Goal: Task Accomplishment & Management: Complete application form

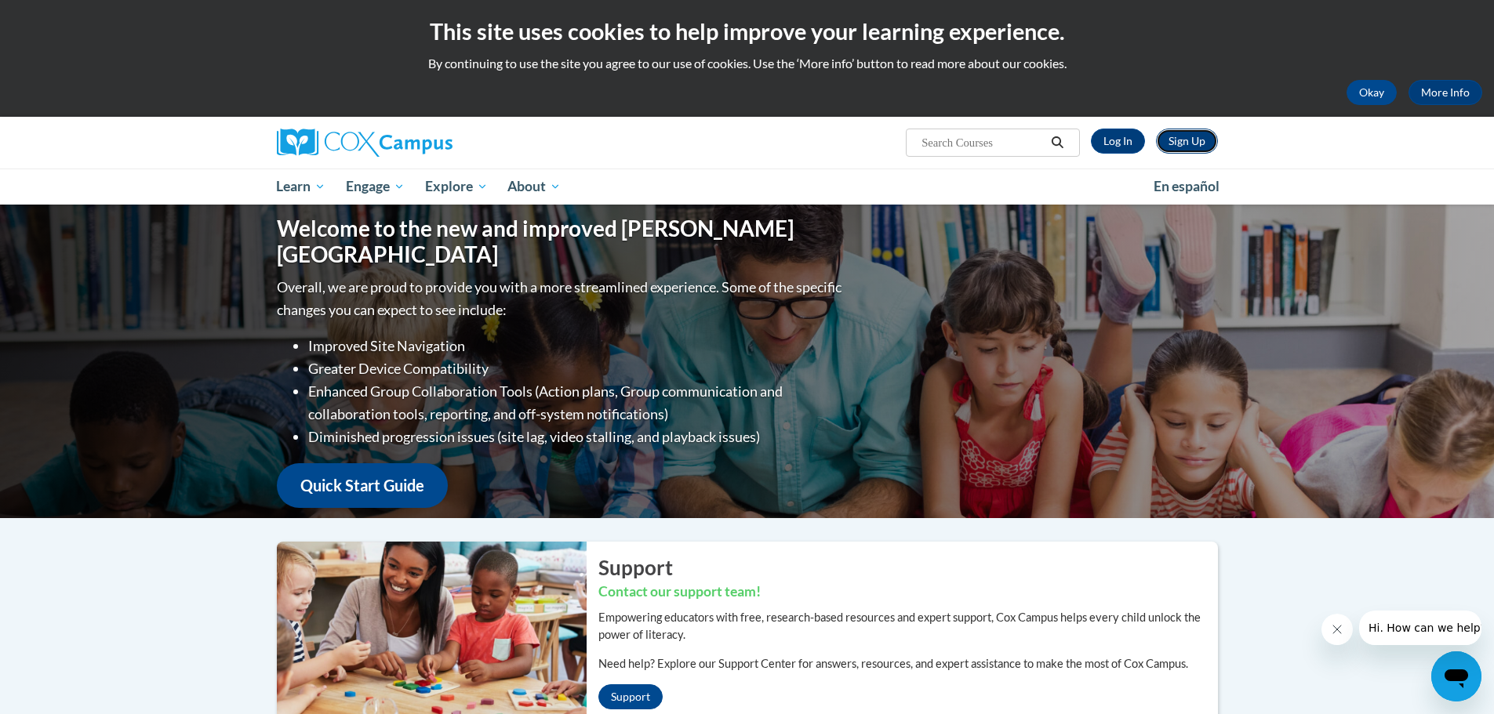
click link "Sign Up"
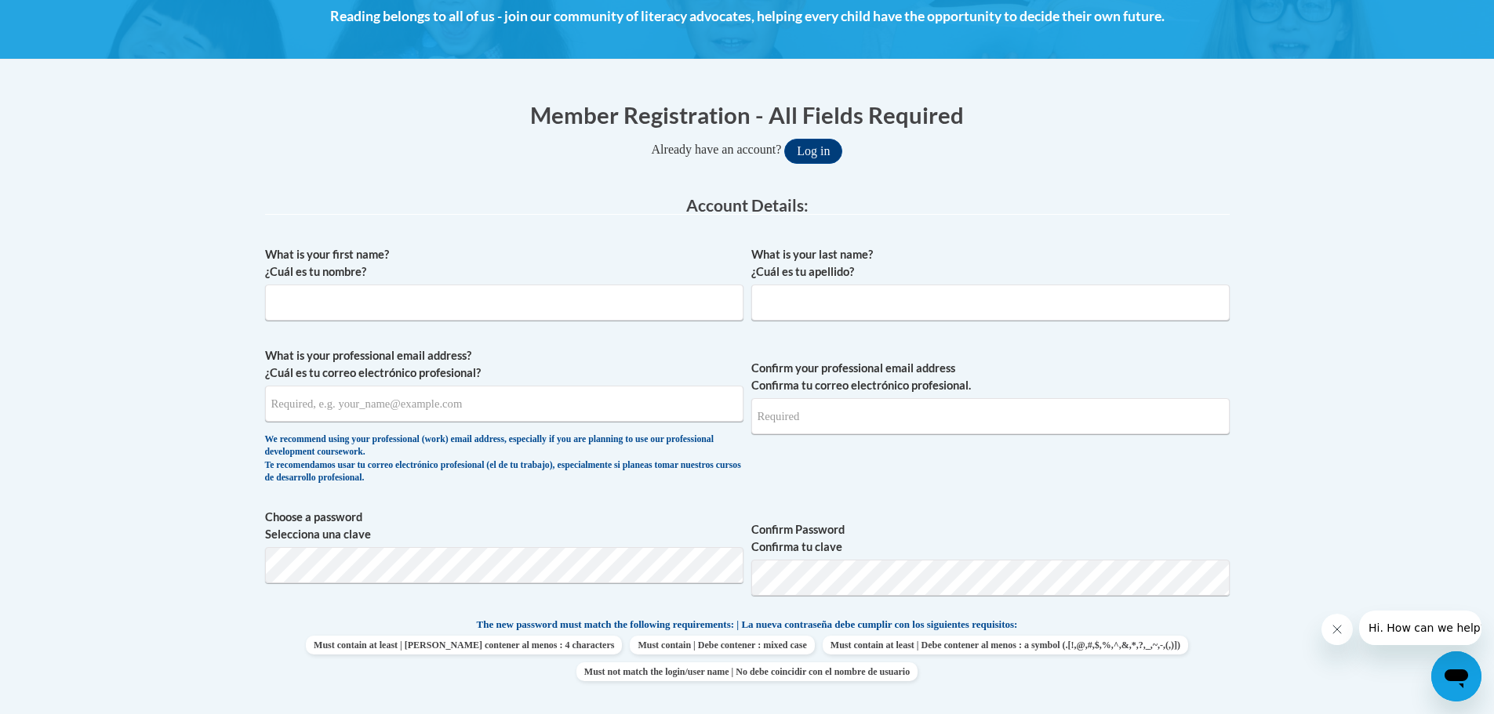
scroll to position [314, 0]
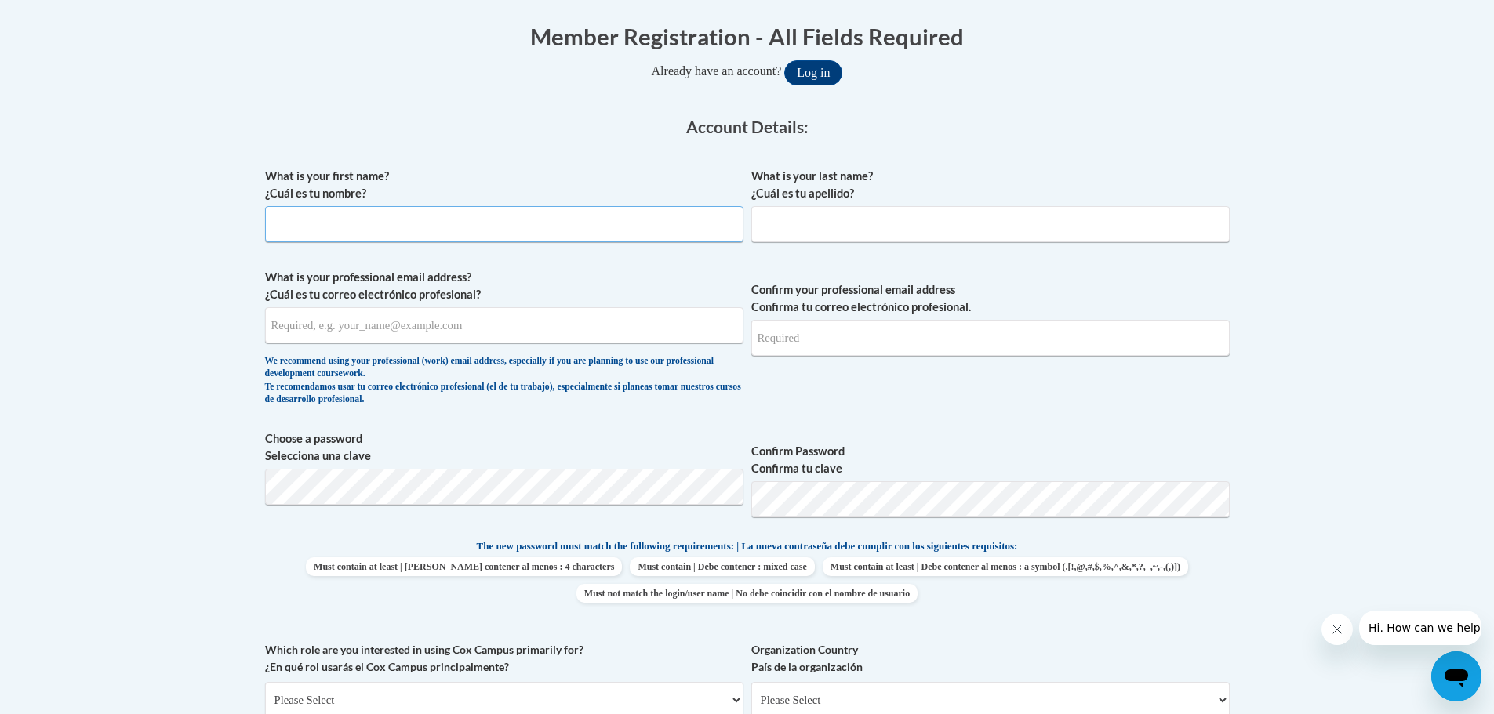
click at [388, 227] on input "What is your first name? ¿Cuál es tu nombre?" at bounding box center [504, 224] width 478 height 36
type input "Arianna"
type input "Sbraccia"
type input "arianna.sbraccia@gmail.com"
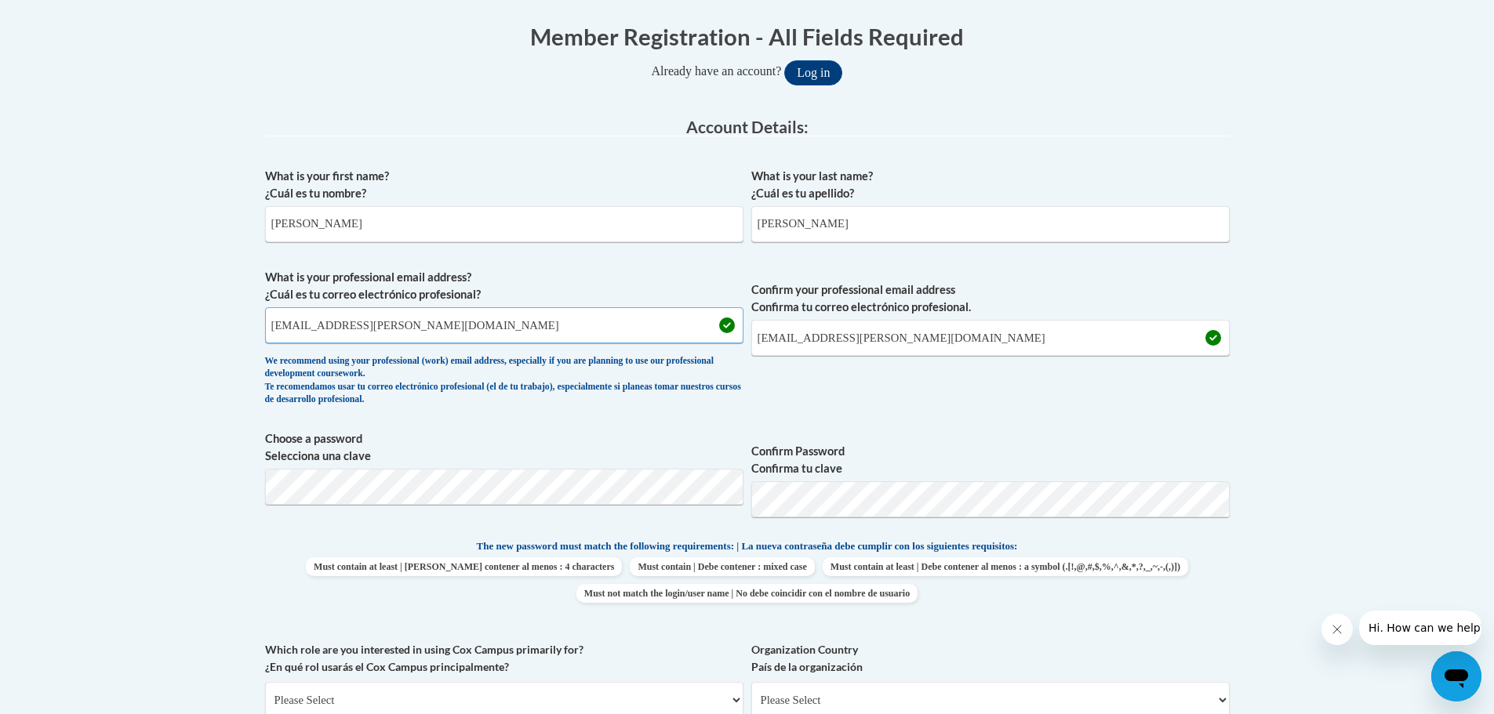
drag, startPoint x: 456, startPoint y: 333, endPoint x: 157, endPoint y: 390, distance: 304.8
click at [157, 390] on body "This site uses cookies to help improve your learning experience. By continuing …" at bounding box center [747, 643] width 1494 height 1914
type input "sbraccia@prescott.k12.wi.us"
drag, startPoint x: 816, startPoint y: 227, endPoint x: 734, endPoint y: 249, distance: 85.2
click at [734, 249] on div "What is your first name? ¿Cuál es tu nombre? Arianna What is your last name? ¿C…" at bounding box center [747, 517] width 964 height 715
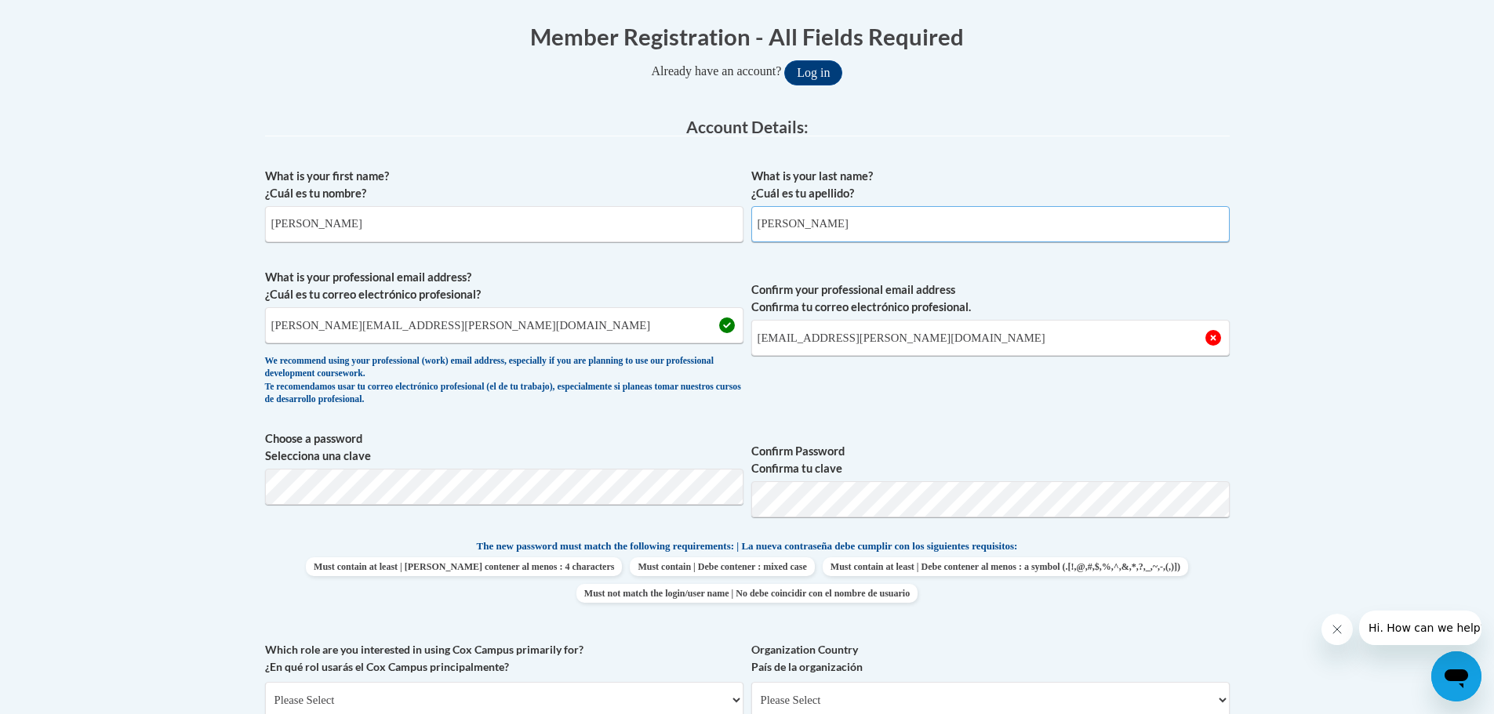
type input "Kelly"
drag, startPoint x: 424, startPoint y: 335, endPoint x: 234, endPoint y: 352, distance: 191.3
click at [234, 352] on body "This site uses cookies to help improve your learning experience. By continuing …" at bounding box center [747, 643] width 1494 height 1914
drag, startPoint x: 936, startPoint y: 346, endPoint x: 711, endPoint y: 390, distance: 229.3
click at [711, 390] on span "What is your professional email address? ¿Cuál es tu correo electrónico profesi…" at bounding box center [747, 341] width 964 height 145
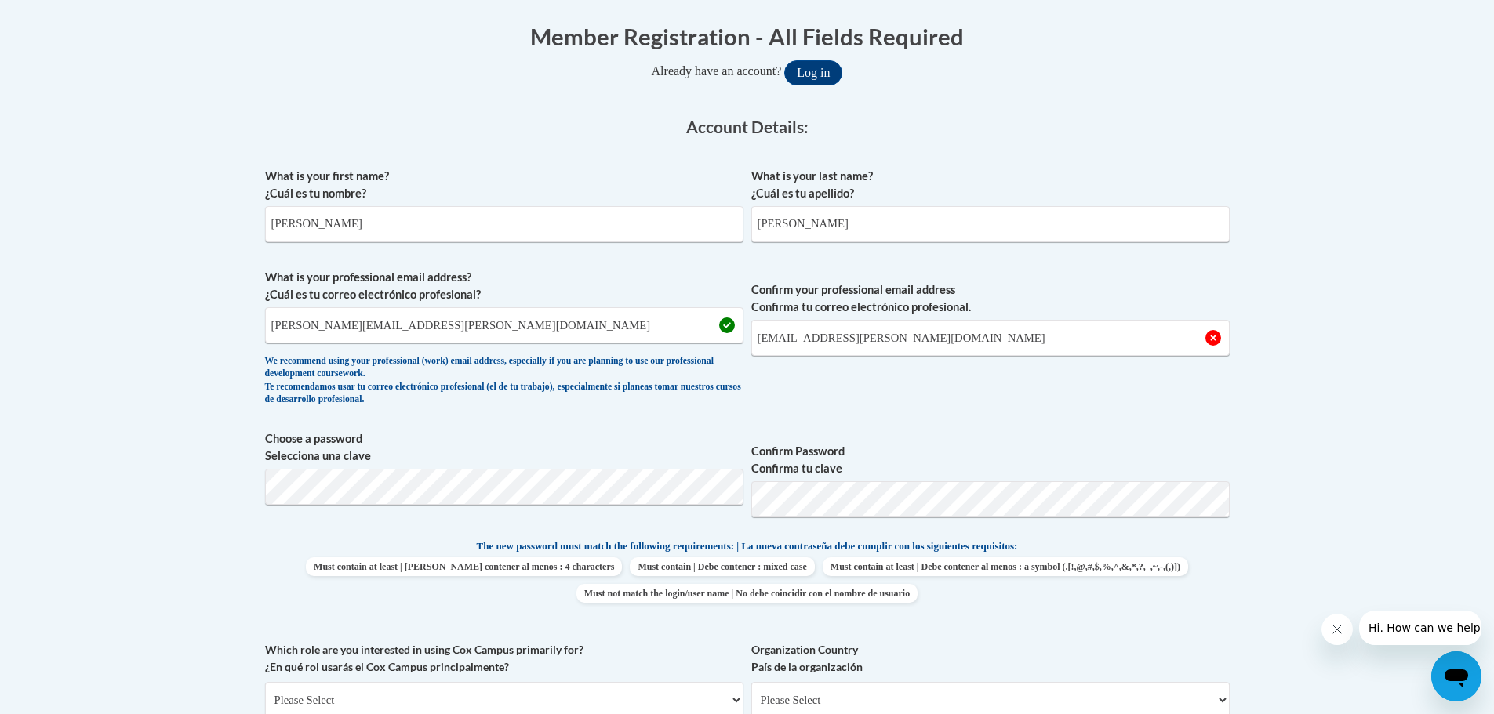
click at [769, 389] on span "Confirm your professional email address Confirma tu correo electrónico profesio…" at bounding box center [990, 341] width 478 height 145
drag, startPoint x: 953, startPoint y: 340, endPoint x: 688, endPoint y: 387, distance: 269.3
click at [688, 387] on span "What is your professional email address? ¿Cuál es tu correo electrónico profesi…" at bounding box center [747, 341] width 964 height 145
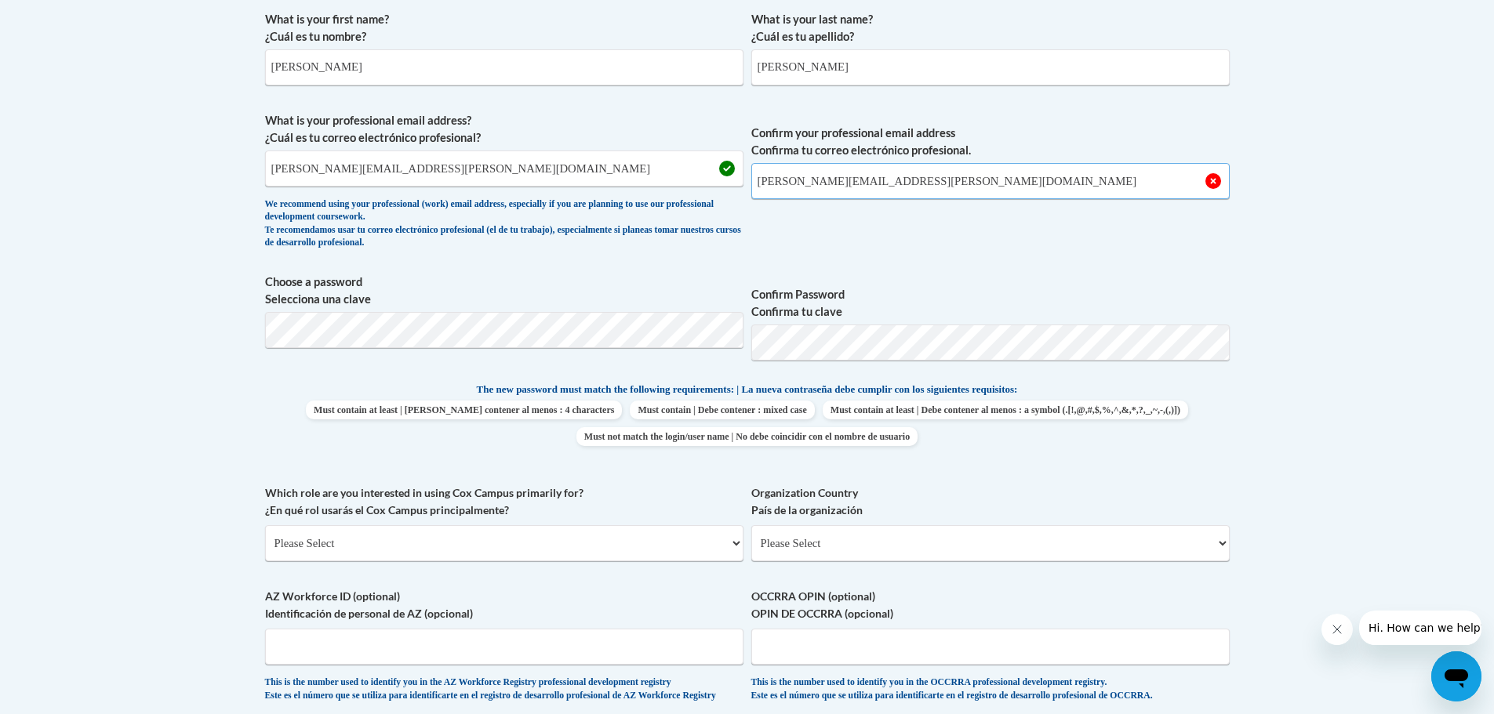
type input "sbraccia@prescott.k12.wi.us"
click at [1015, 208] on span "Confirm your professional email address Confirma tu correo electrónico profesio…" at bounding box center [990, 184] width 478 height 145
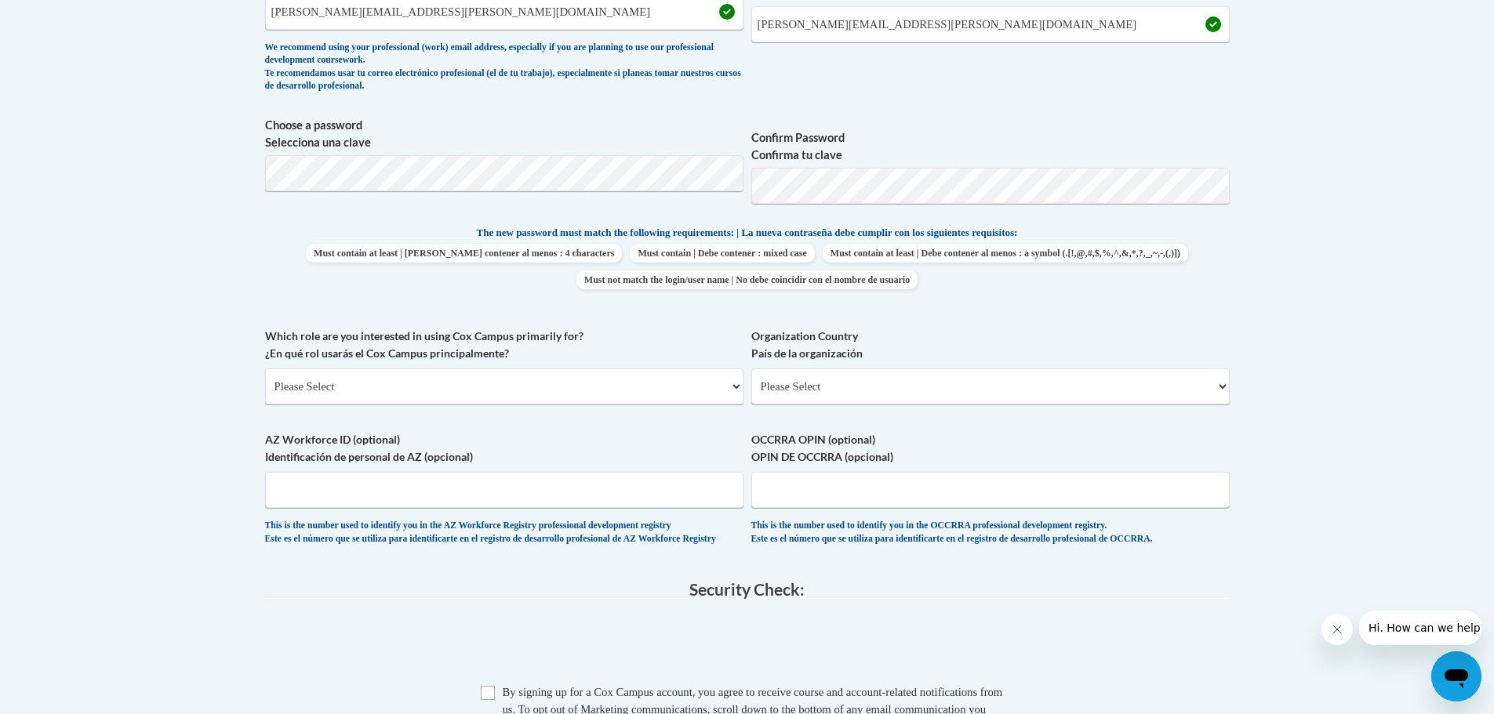
scroll to position [706, 0]
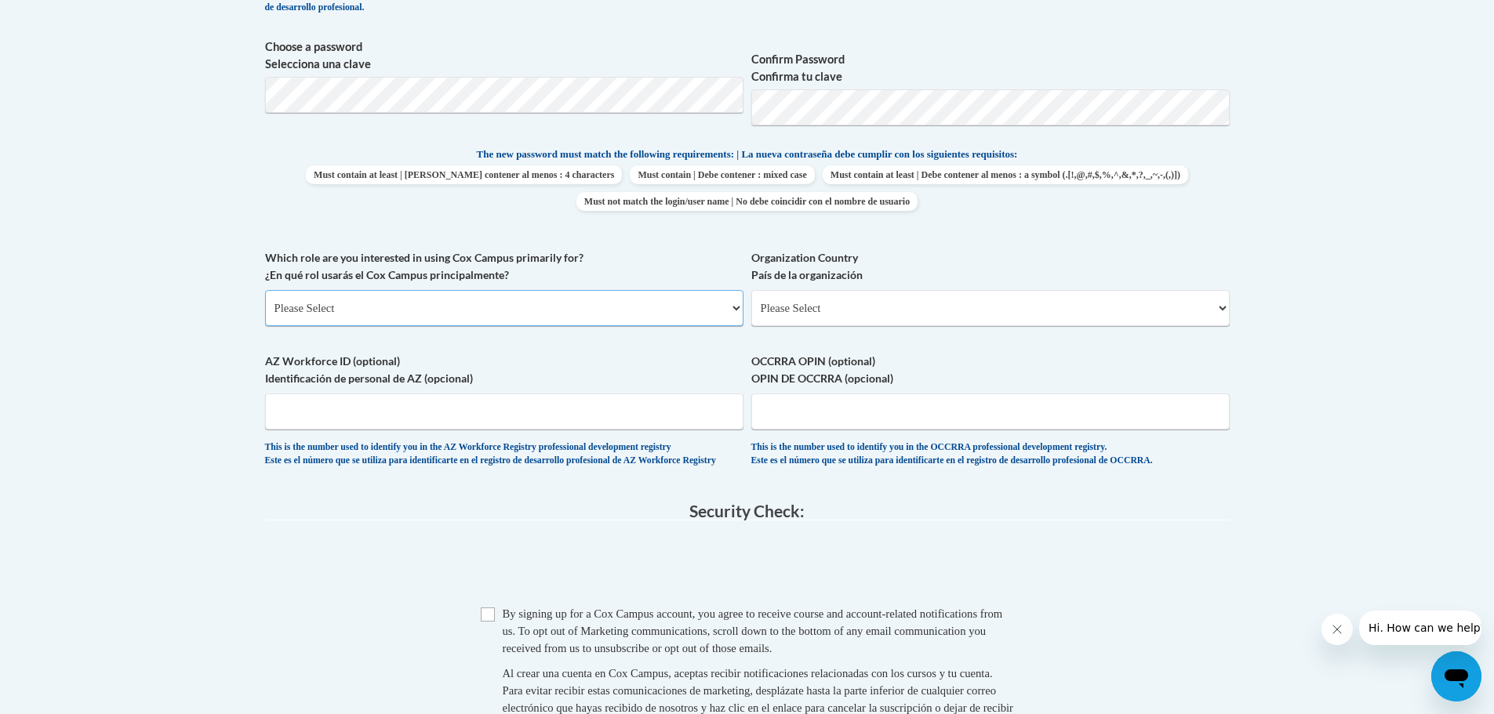
click at [726, 311] on select "Please Select College/University | Colegio/Universidad Community/Nonprofit Part…" at bounding box center [504, 308] width 478 height 36
select select "fbf2d438-af2f-41f8-98f1-81c410e29de3"
click at [265, 290] on select "Please Select College/University | Colegio/Universidad Community/Nonprofit Part…" at bounding box center [504, 308] width 478 height 36
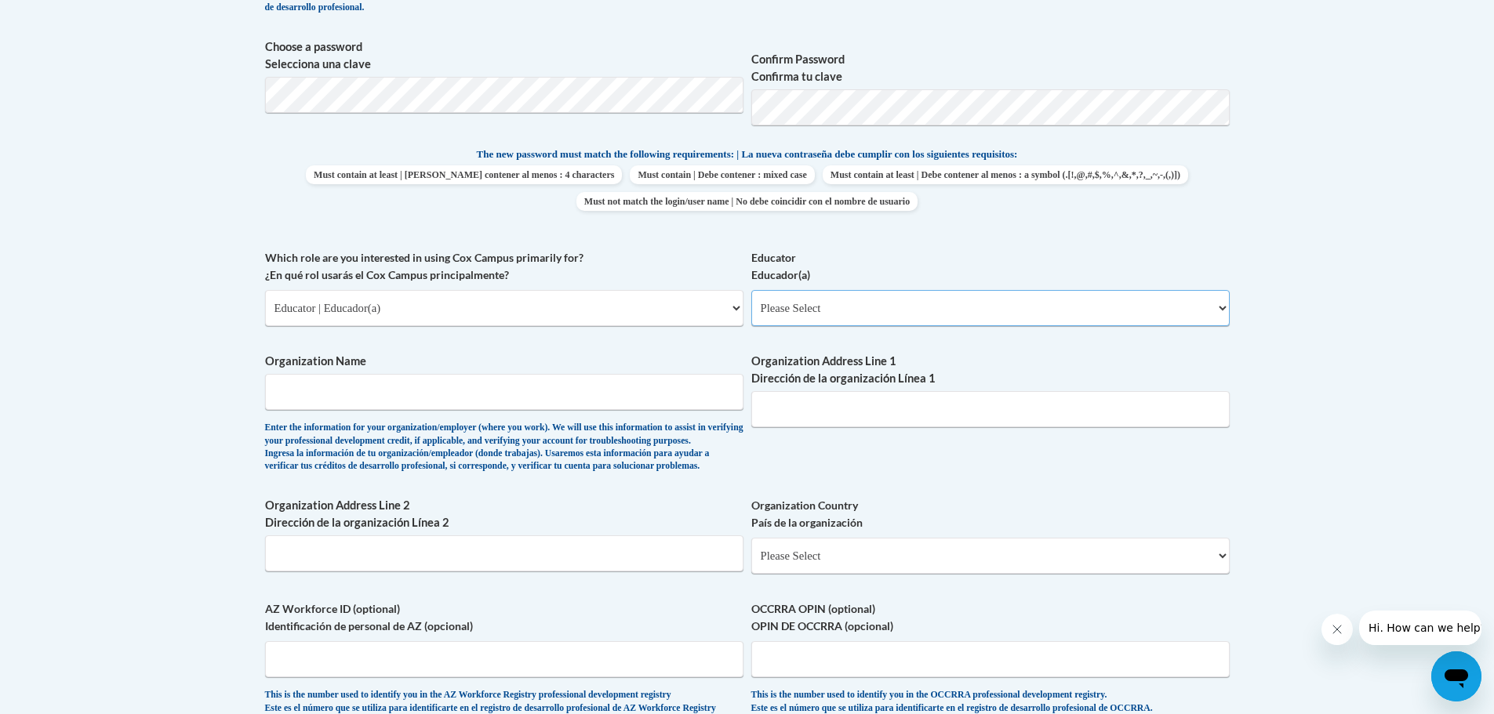
click at [819, 295] on select "Please Select Early Learning/Daycare Teacher/Family Home Care Provider | Maestr…" at bounding box center [990, 308] width 478 height 36
select select "8e40623d-54d0-45cd-9f92-5df65cd3f8cf"
click at [751, 290] on select "Please Select Early Learning/Daycare Teacher/Family Home Care Provider | Maestr…" at bounding box center [990, 308] width 478 height 36
click at [537, 403] on input "Organization Name" at bounding box center [504, 392] width 478 height 36
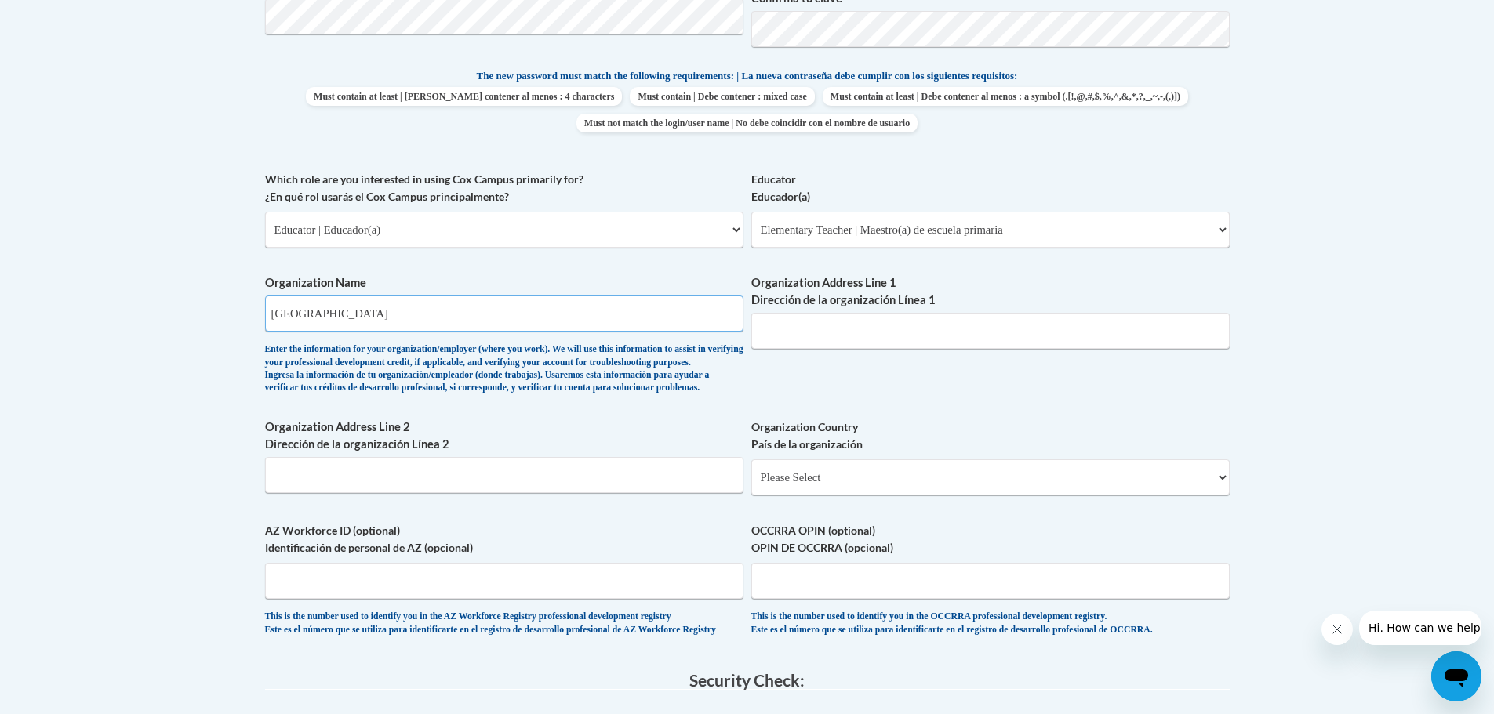
scroll to position [862, 0]
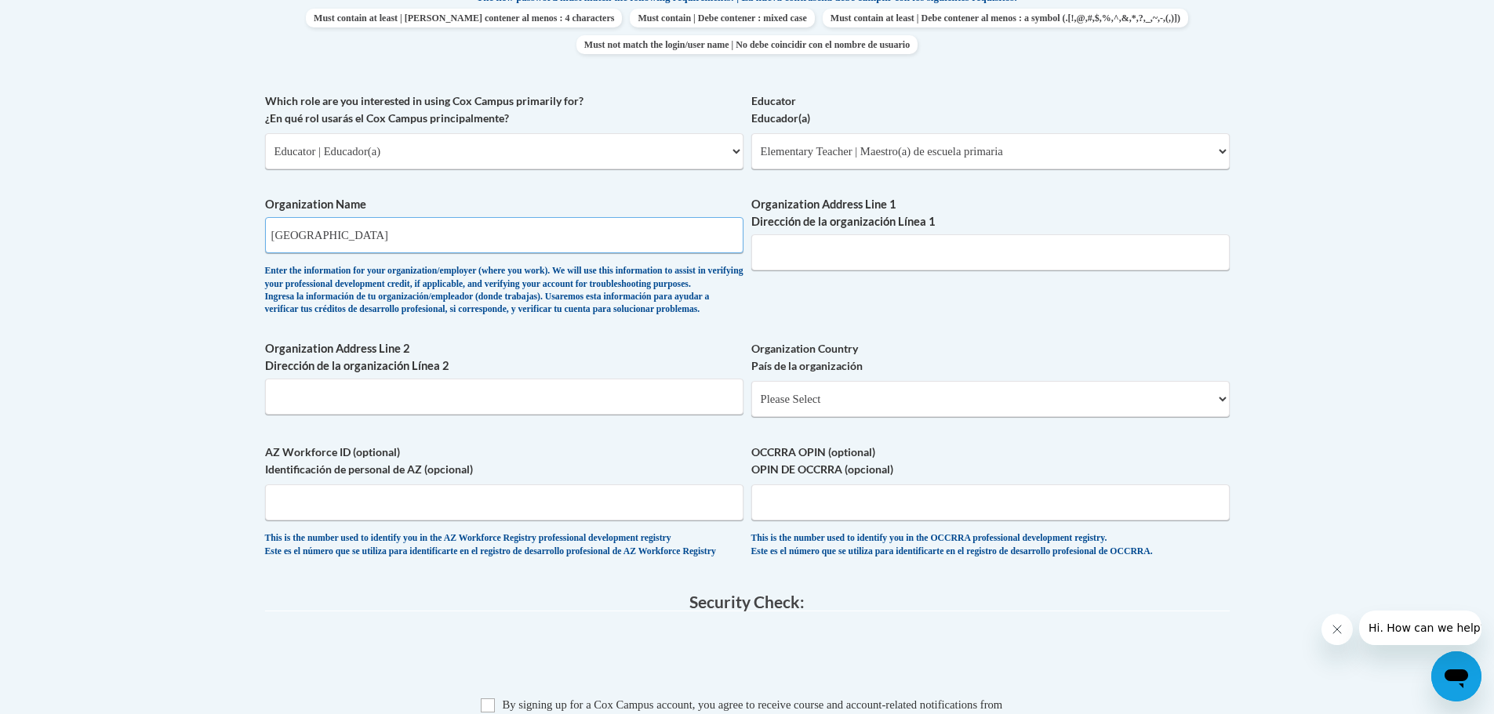
type input "Prescott Intermediate School"
click at [840, 254] on input "Organization Address Line 1 Dirección de la organización Línea 1" at bounding box center [990, 252] width 478 height 36
type input "1220 St. Croix St"
click at [612, 415] on input "Organization Address Line 2 Dirección de la organización Línea 2" at bounding box center [504, 397] width 478 height 36
type input "Prescott, WI 54021"
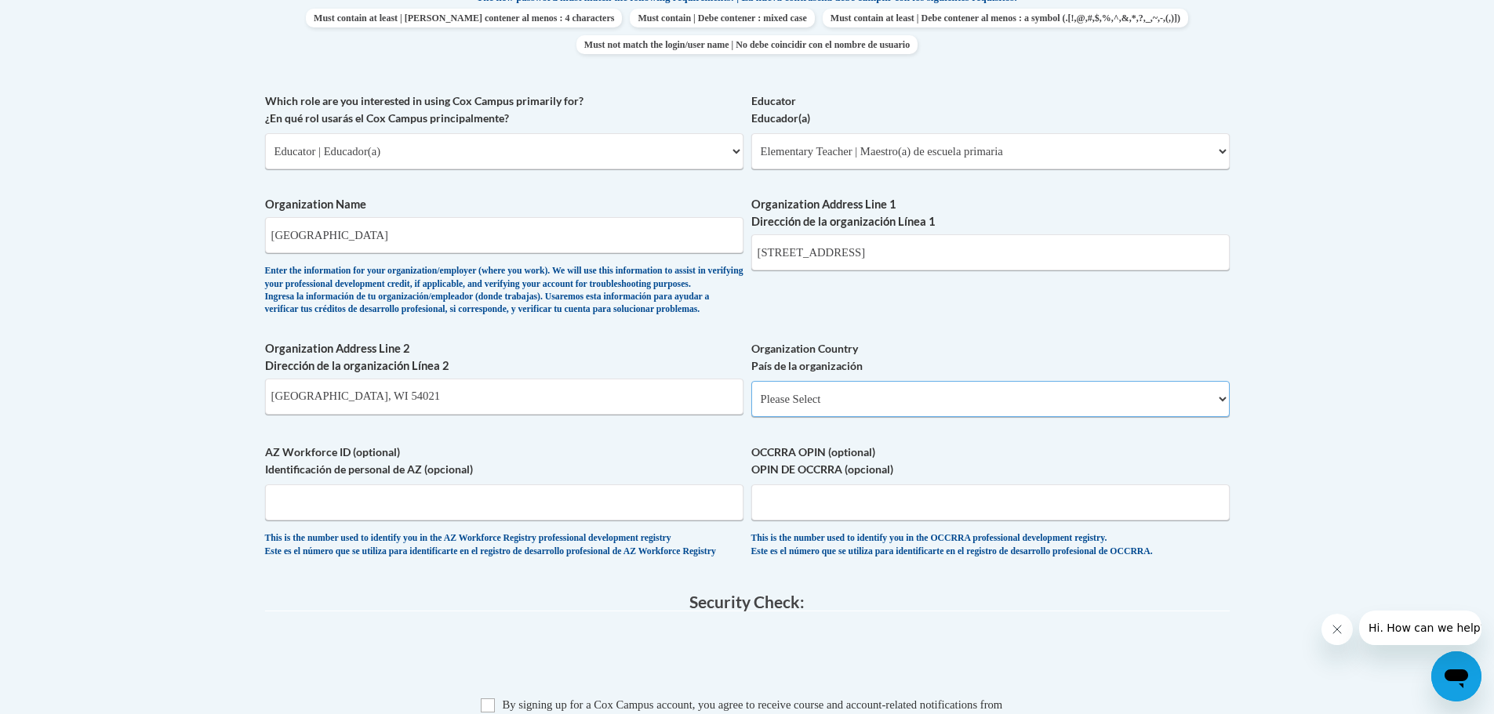
click at [873, 417] on select "Please Select United States | Estados Unidos Outside of the United States | Fue…" at bounding box center [990, 399] width 478 height 36
select select "ad49bcad-a171-4b2e-b99c-48b446064914"
click at [751, 406] on select "Please Select United States | Estados Unidos Outside of the United States | Fue…" at bounding box center [990, 399] width 478 height 36
select select
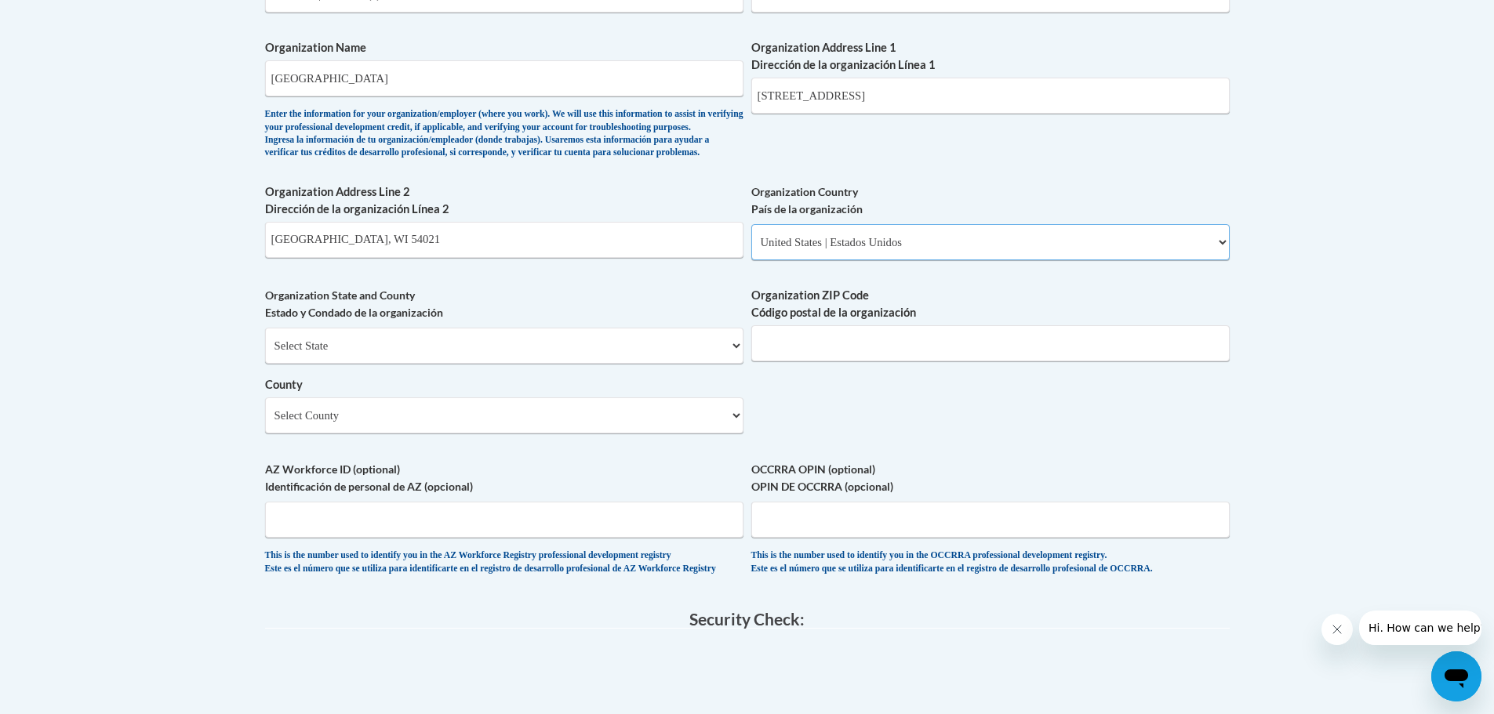
scroll to position [1098, 0]
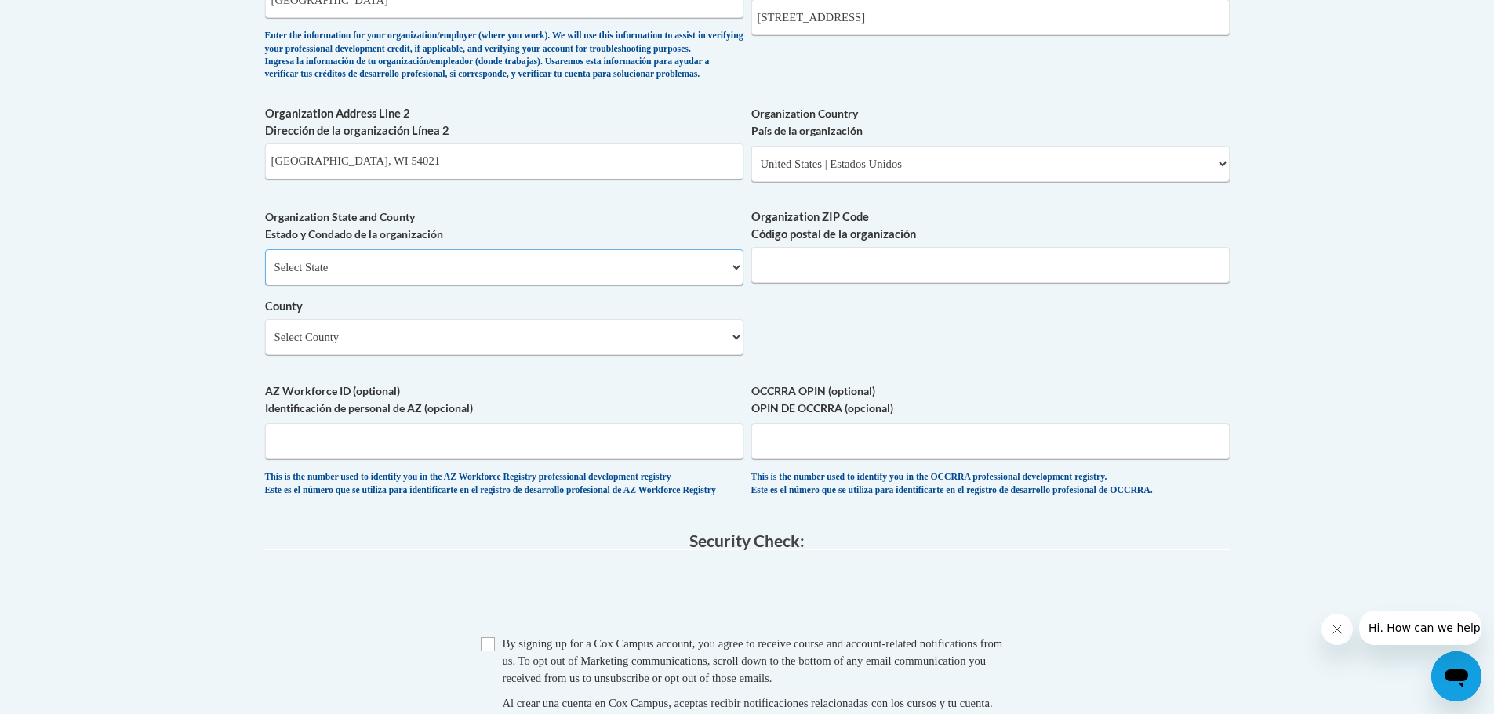
click at [393, 285] on select "Select State Alabama Alaska Arizona Arkansas California Colorado Connecticut De…" at bounding box center [504, 267] width 478 height 36
select select "Wisconsin"
click at [265, 275] on select "Select State Alabama Alaska Arizona Arkansas California Colorado Connecticut De…" at bounding box center [504, 267] width 478 height 36
click at [376, 355] on select "Select County Adams Ashland Barron Bayfield Brown Buffalo Burnett Calumet Chipp…" at bounding box center [504, 337] width 478 height 36
select select "Pierce"
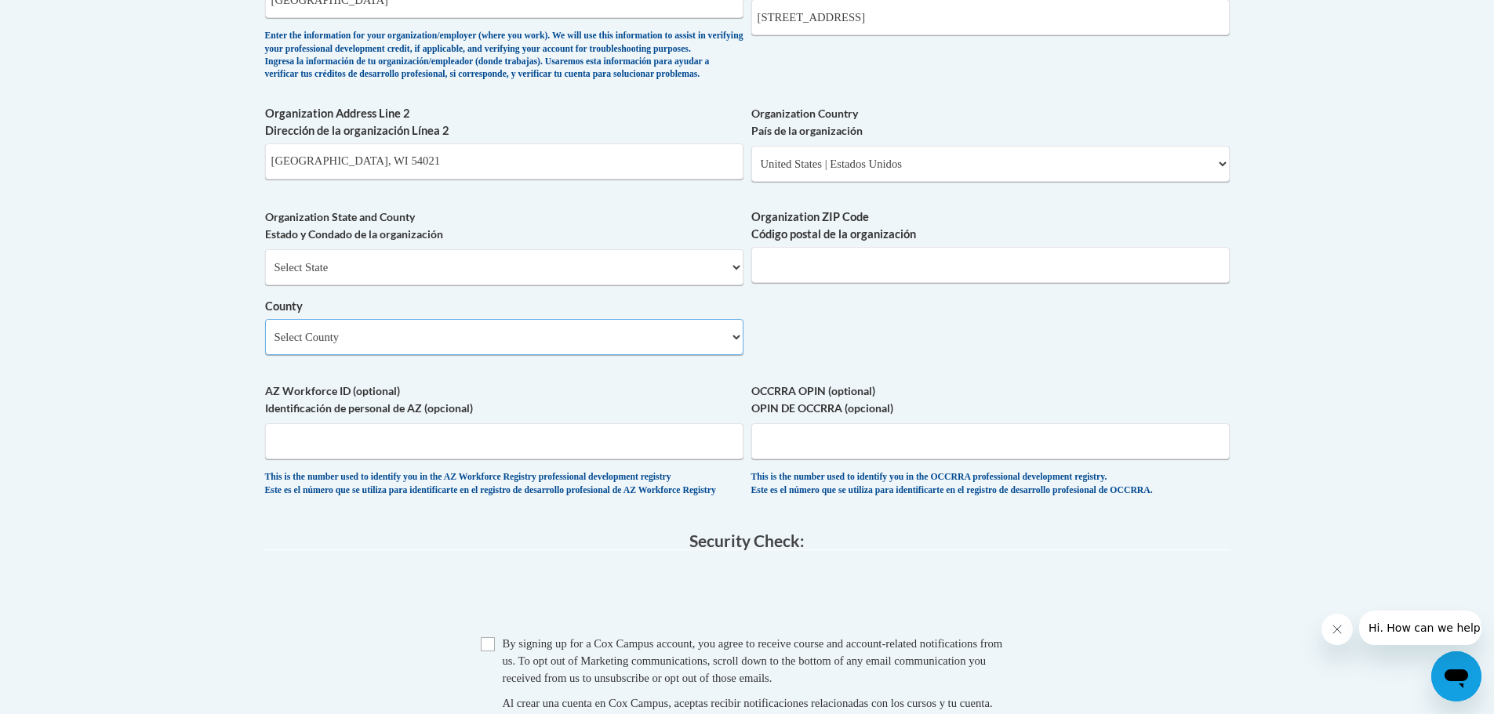
click at [265, 345] on select "Select County Adams Ashland Barron Bayfield Brown Buffalo Burnett Calumet Chipp…" at bounding box center [504, 337] width 478 height 36
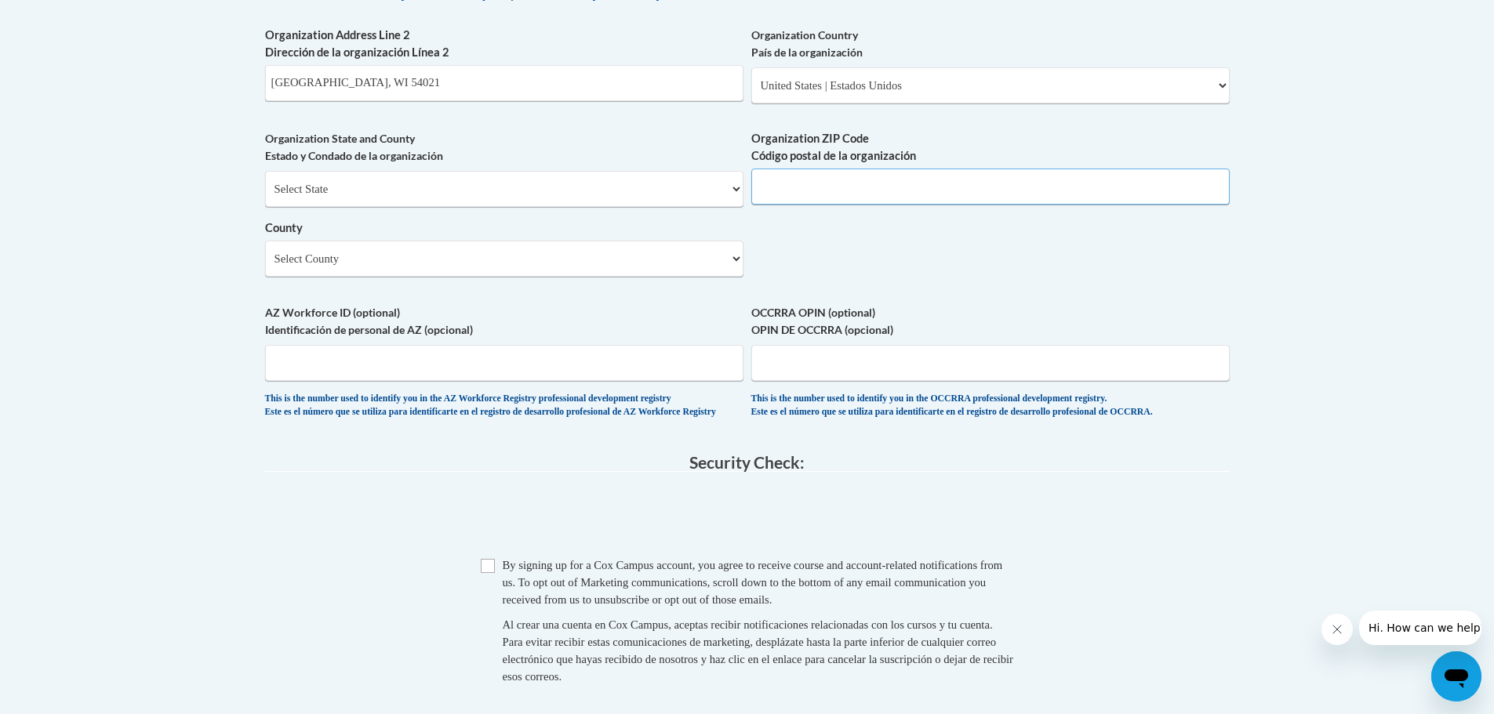
click at [798, 205] on input "Organization ZIP Code Código postal de la organización" at bounding box center [990, 187] width 478 height 36
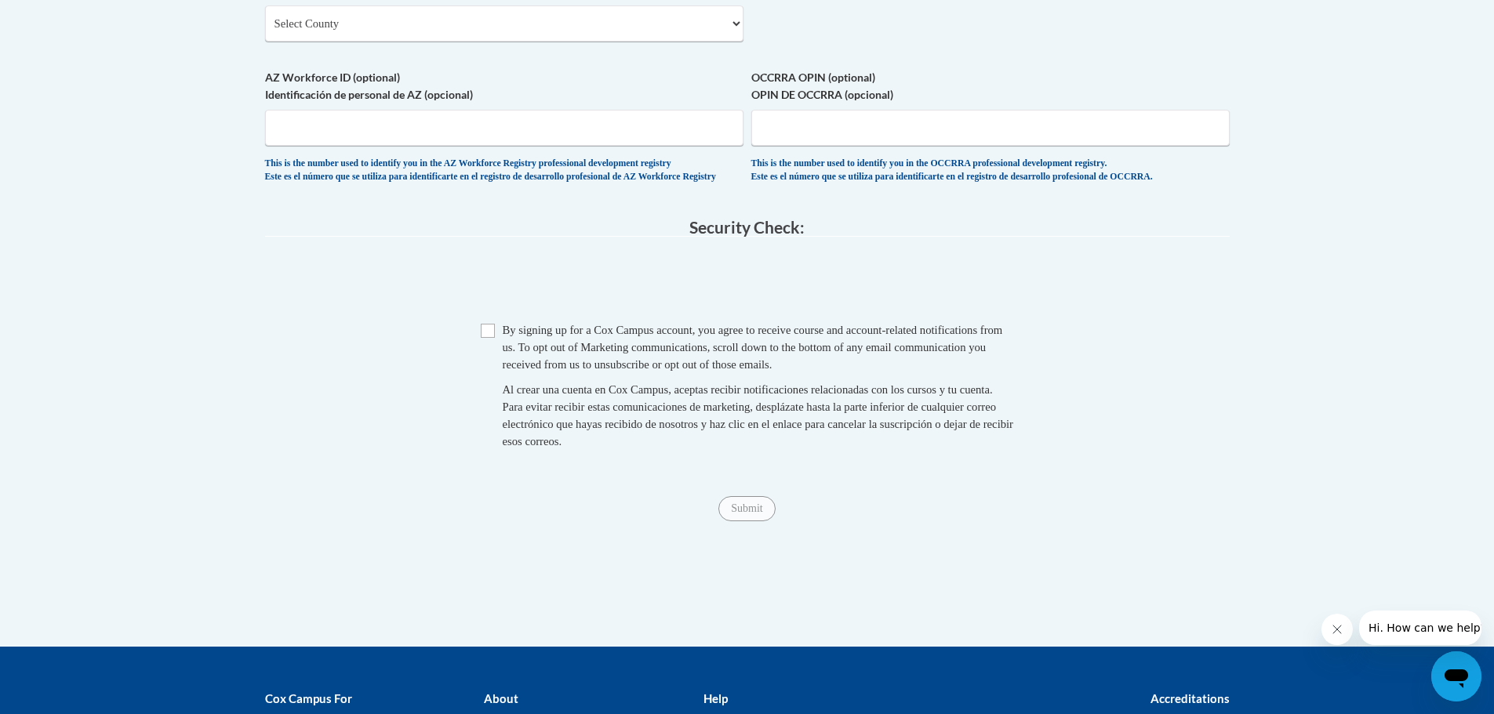
scroll to position [1490, 0]
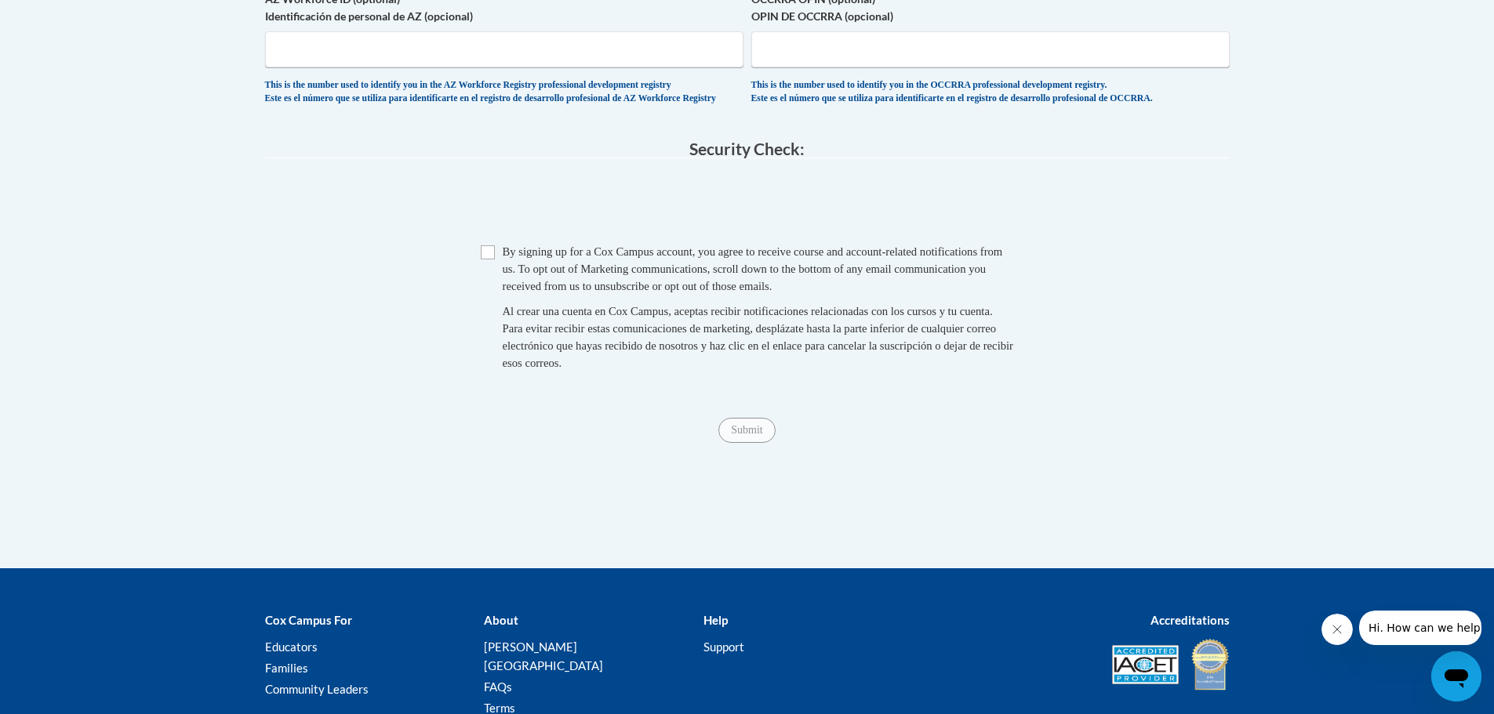
type input "54021"
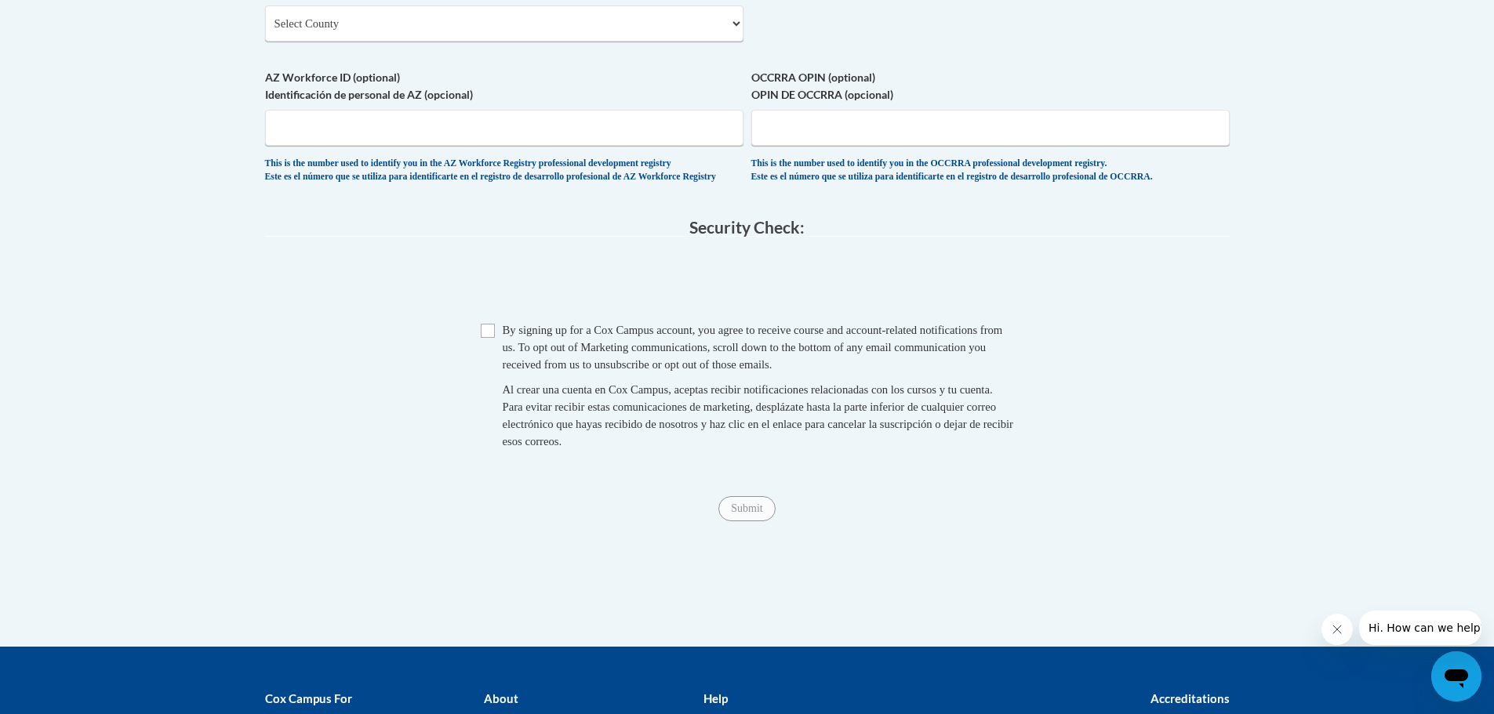
click at [485, 359] on span "Checkbox By signing up for a Cox Campus account, you agree to receive course an…" at bounding box center [747, 393] width 533 height 144
click at [481, 338] on input "Checkbox" at bounding box center [488, 331] width 14 height 14
checkbox input "true"
click at [745, 521] on input "Submit" at bounding box center [746, 508] width 56 height 25
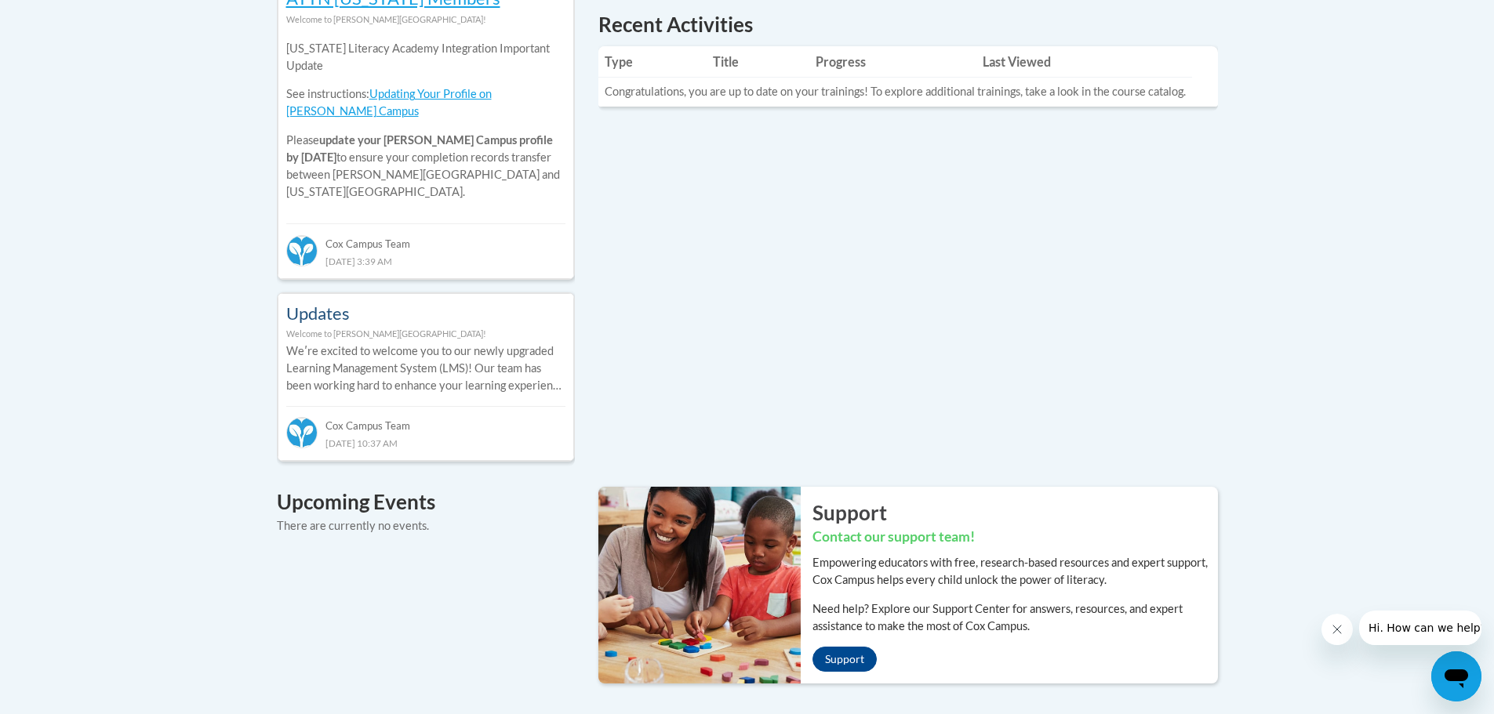
scroll to position [203, 0]
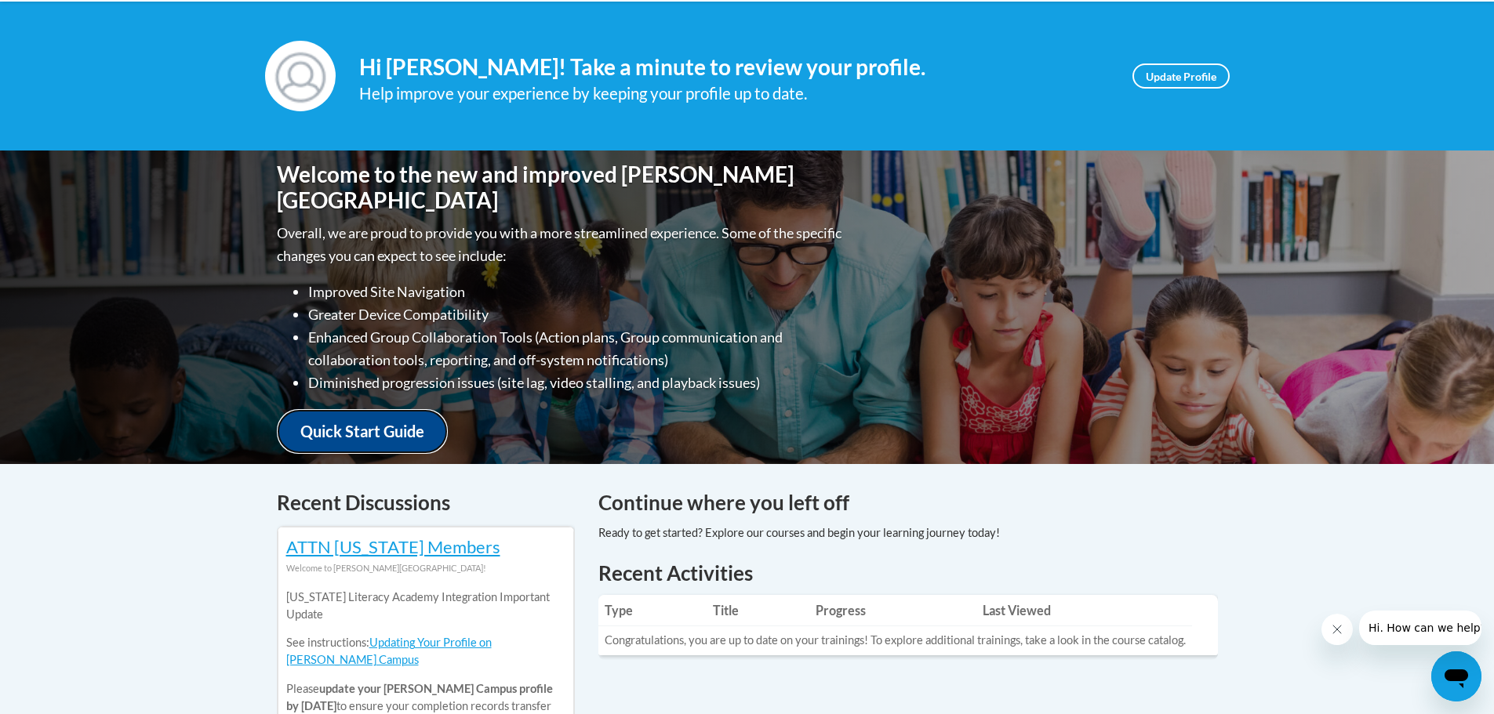
click at [360, 419] on link "Quick Start Guide" at bounding box center [362, 431] width 171 height 45
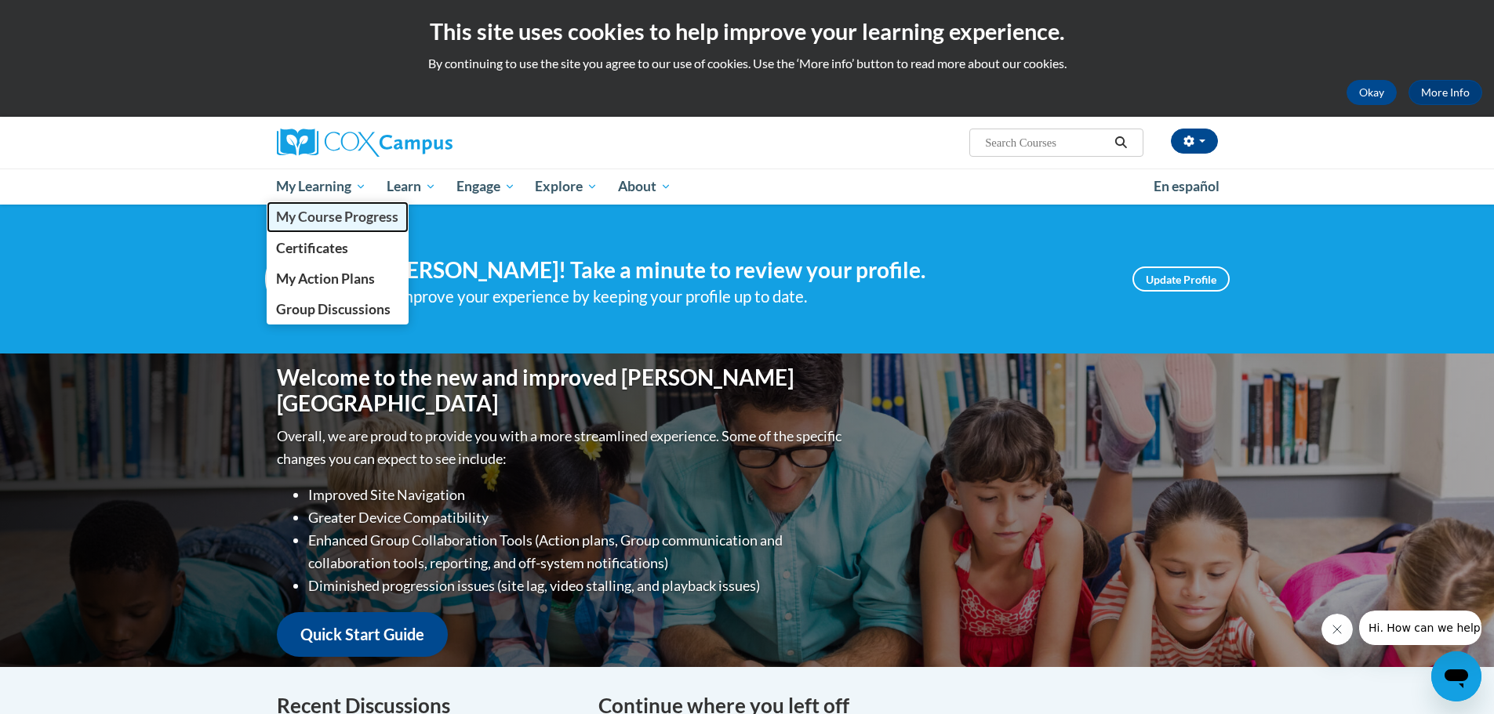
click at [358, 216] on span "My Course Progress" at bounding box center [337, 217] width 122 height 16
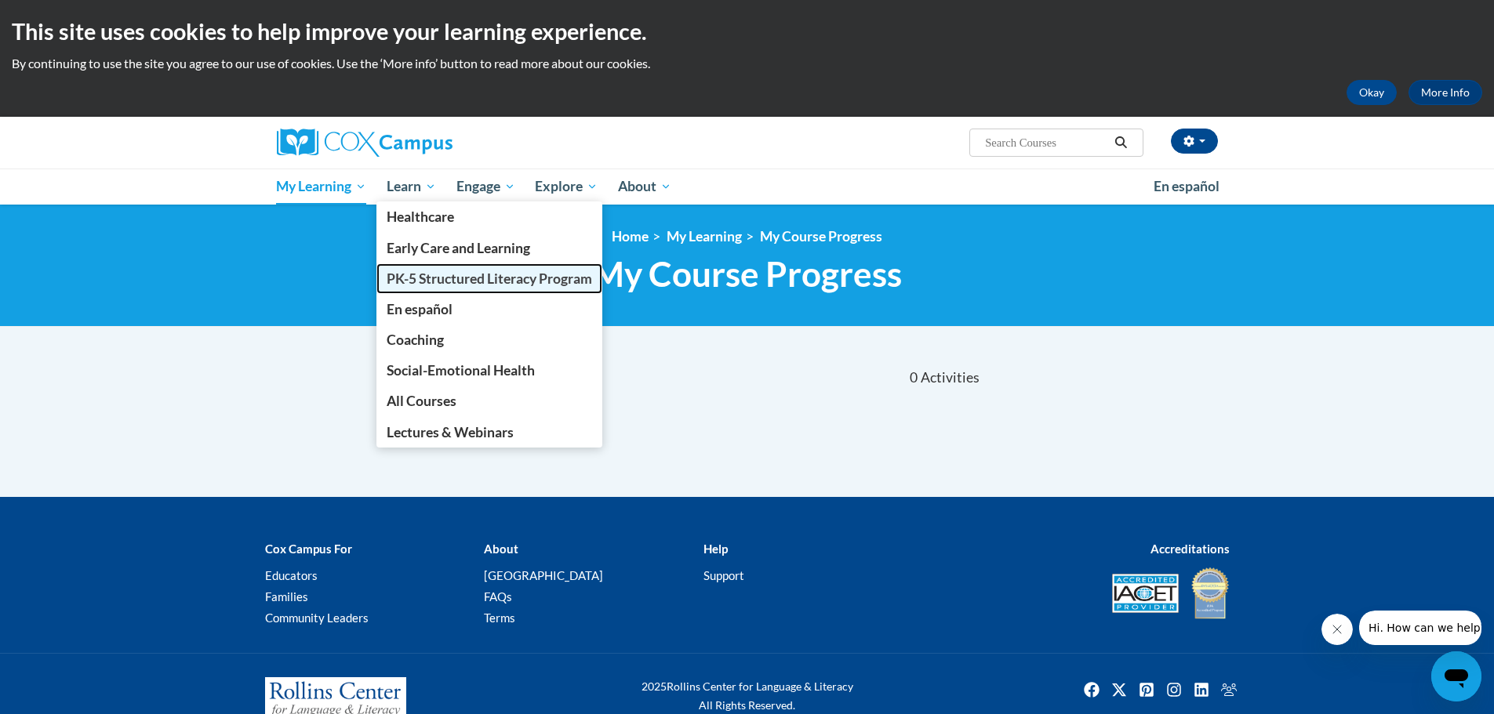
click at [434, 279] on span "PK-5 Structured Literacy Program" at bounding box center [489, 279] width 205 height 16
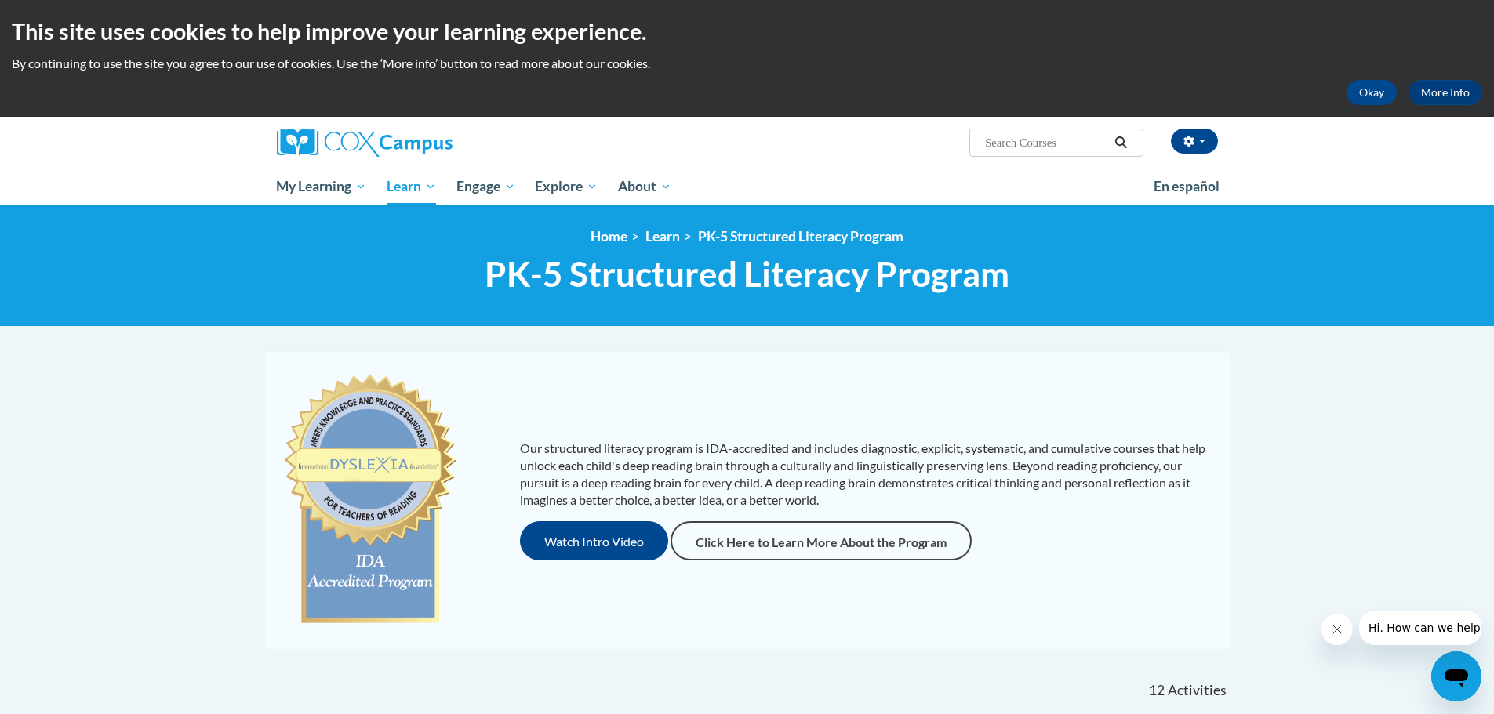
scroll to position [549, 0]
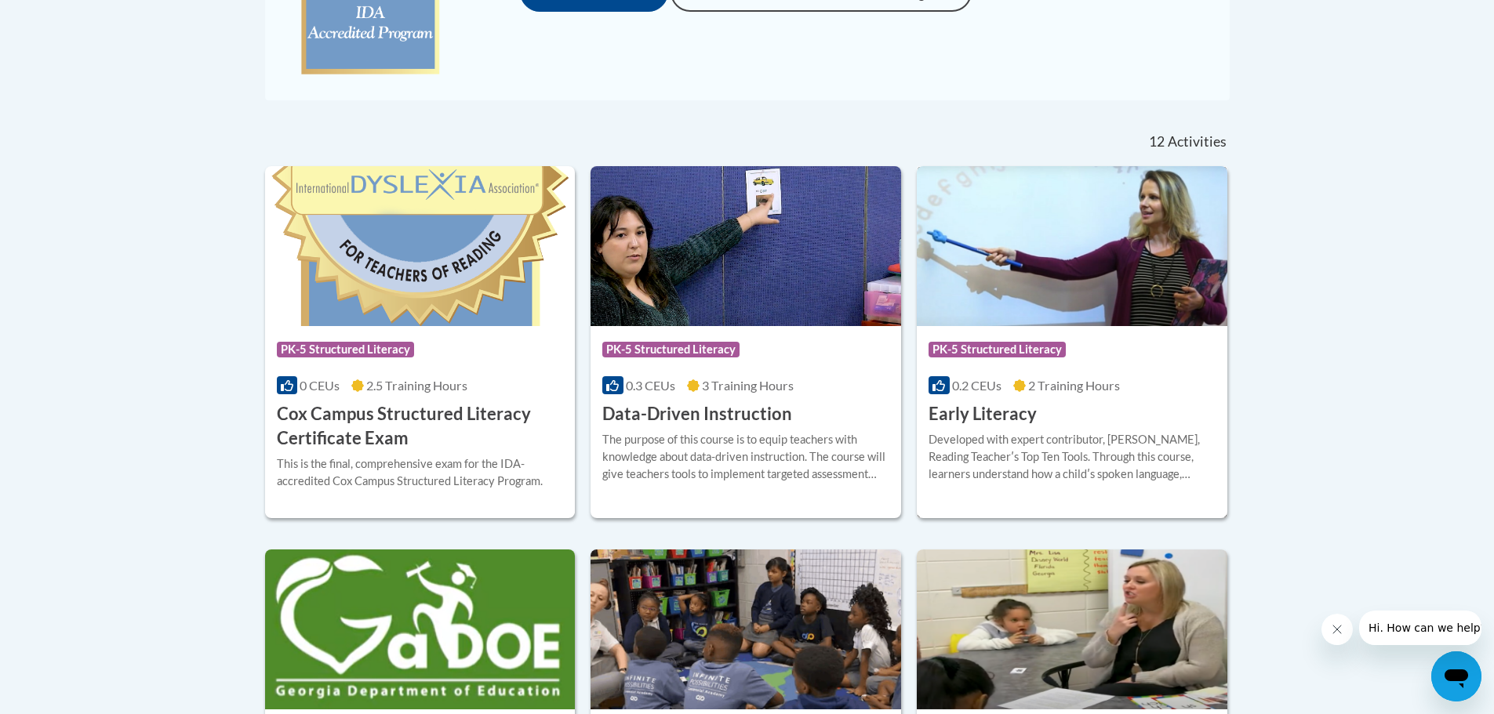
click at [1029, 301] on img at bounding box center [1072, 246] width 310 height 160
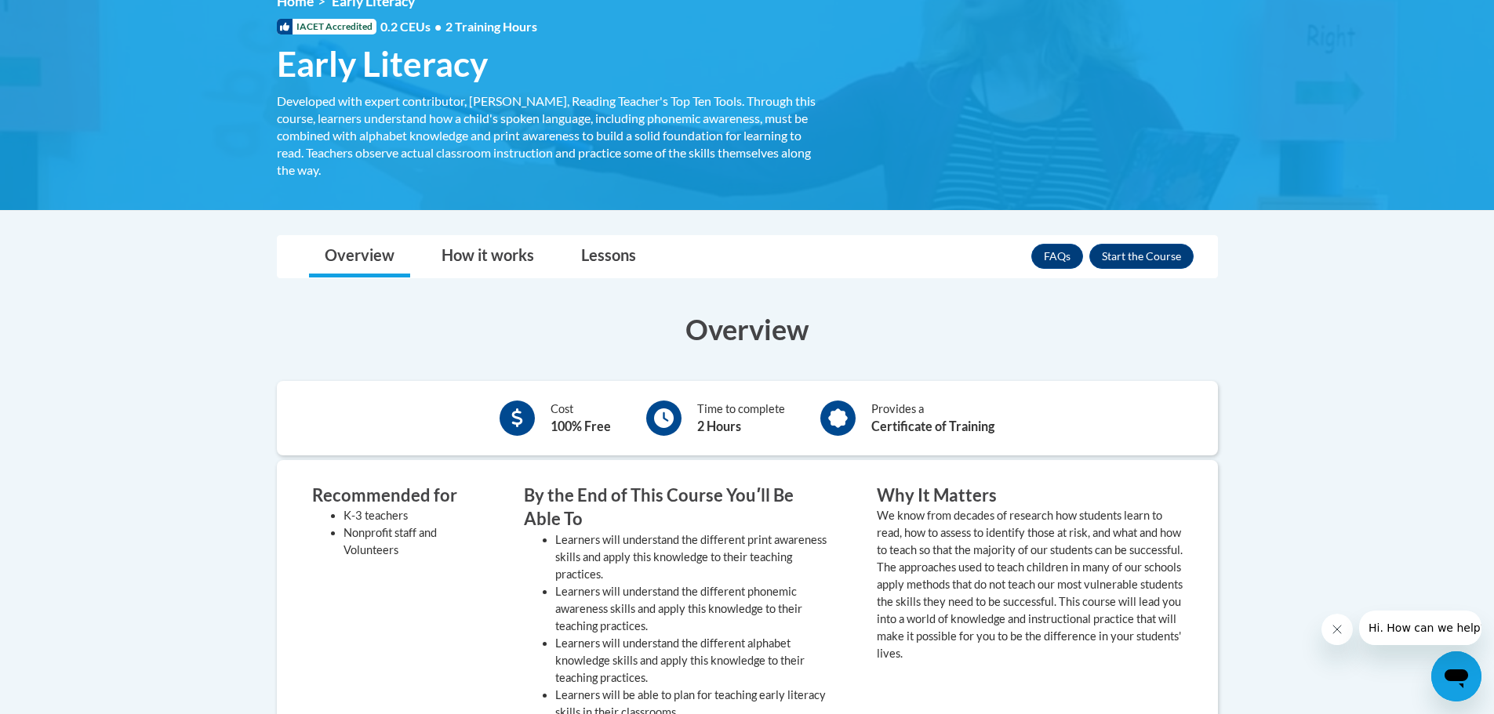
scroll to position [314, 0]
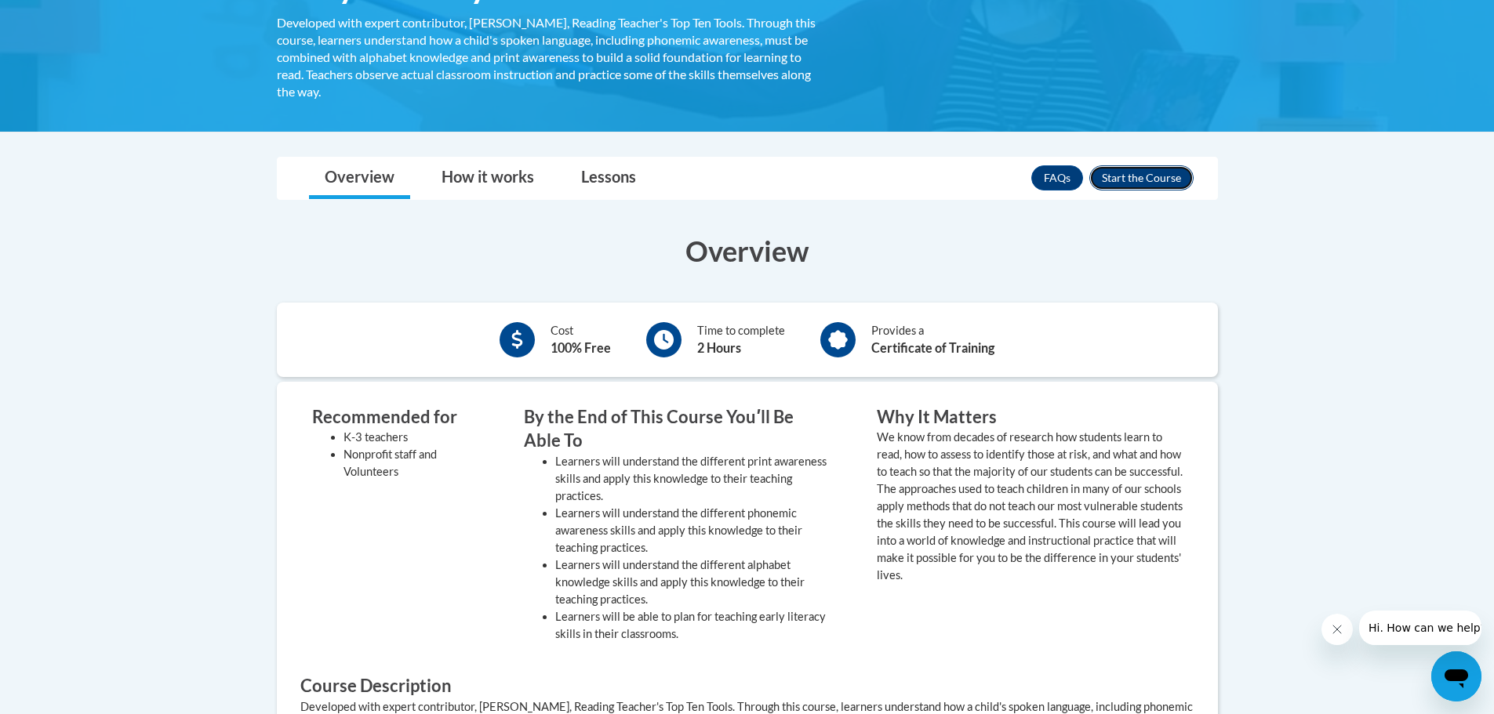
click at [1124, 182] on button "Enroll" at bounding box center [1141, 177] width 104 height 25
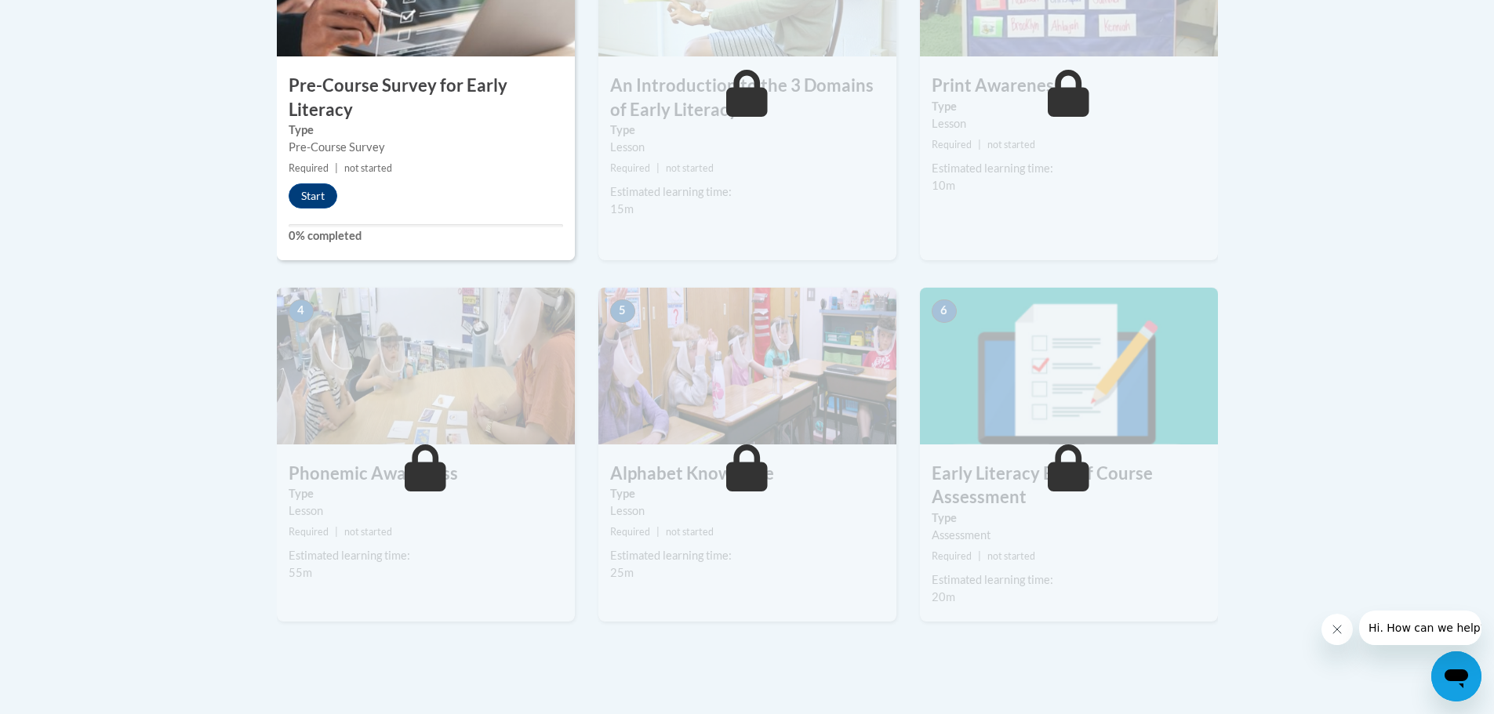
scroll to position [235, 0]
